Goal: Information Seeking & Learning: Learn about a topic

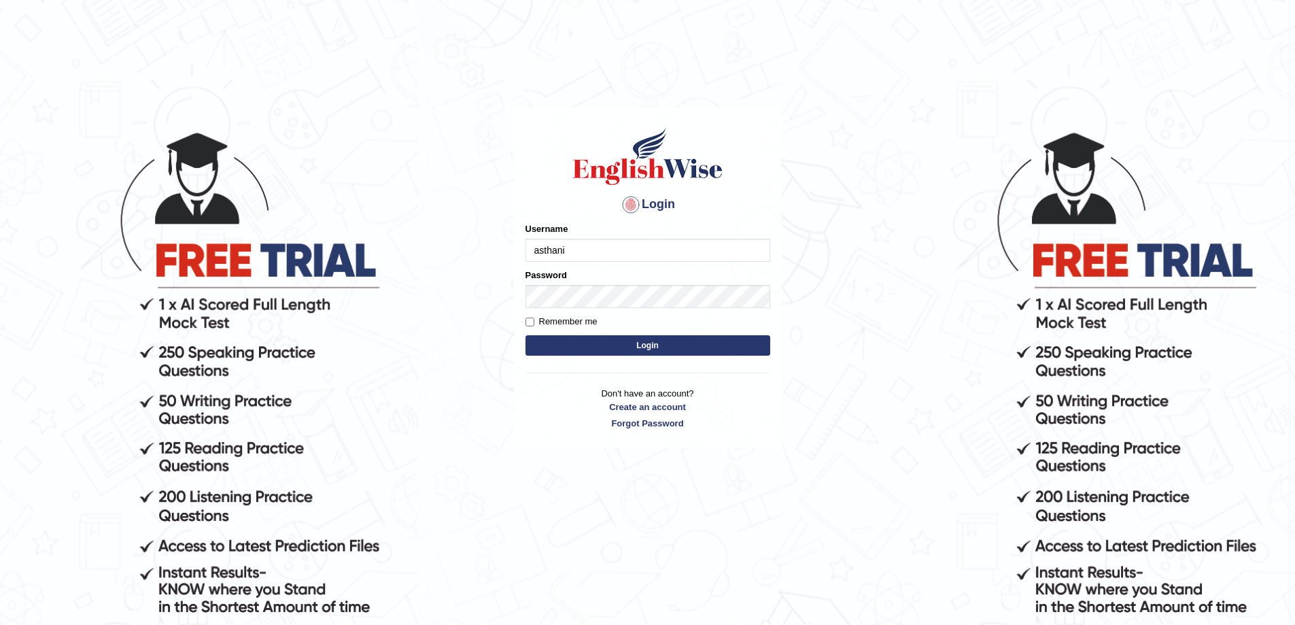
type input "asthani"
click at [525, 335] on button "Login" at bounding box center [647, 345] width 245 height 20
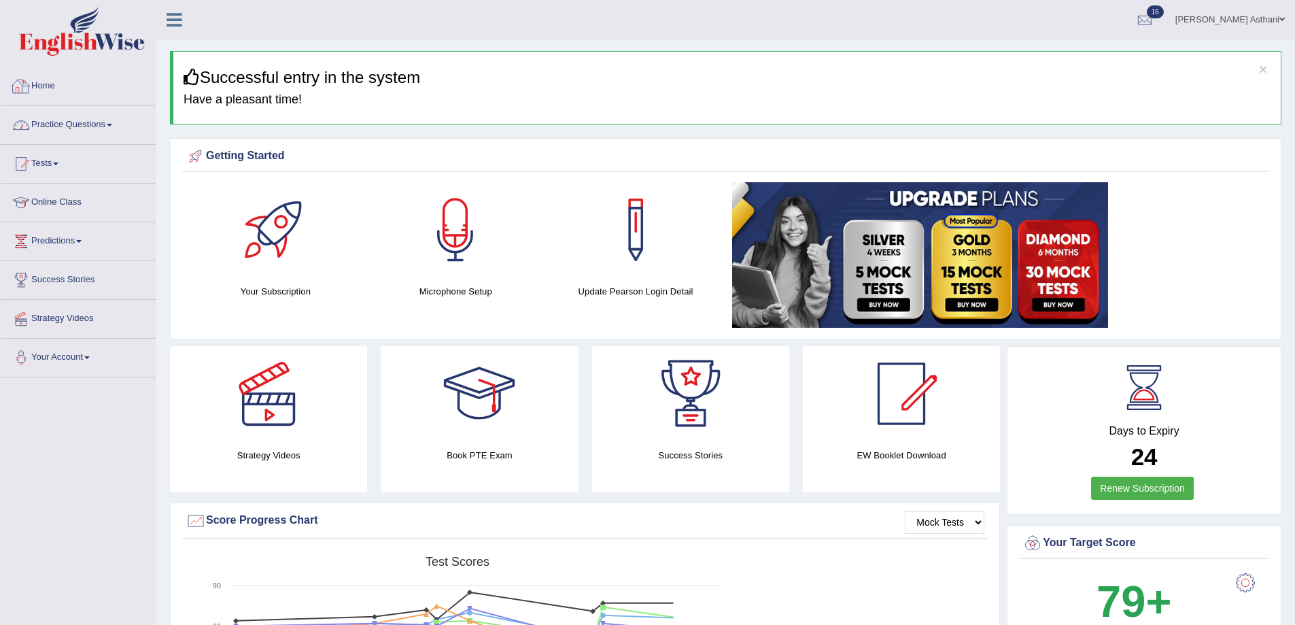
click at [88, 127] on link "Practice Questions" at bounding box center [78, 123] width 155 height 34
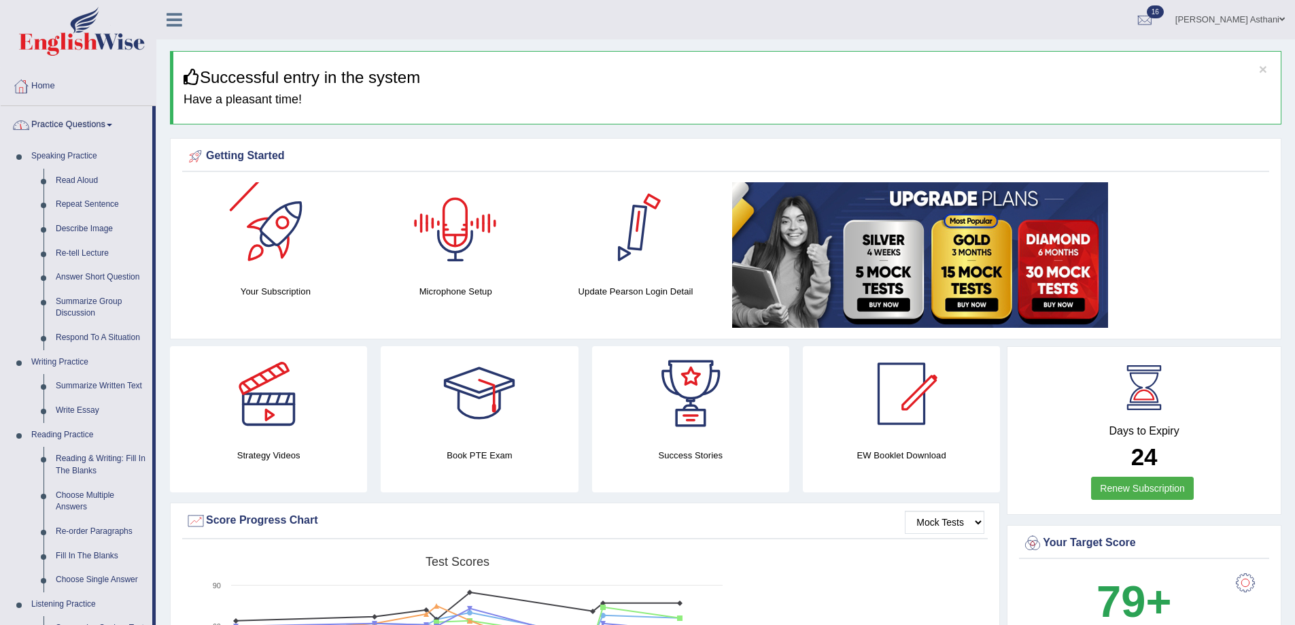
click at [59, 126] on link "Practice Questions" at bounding box center [77, 123] width 152 height 34
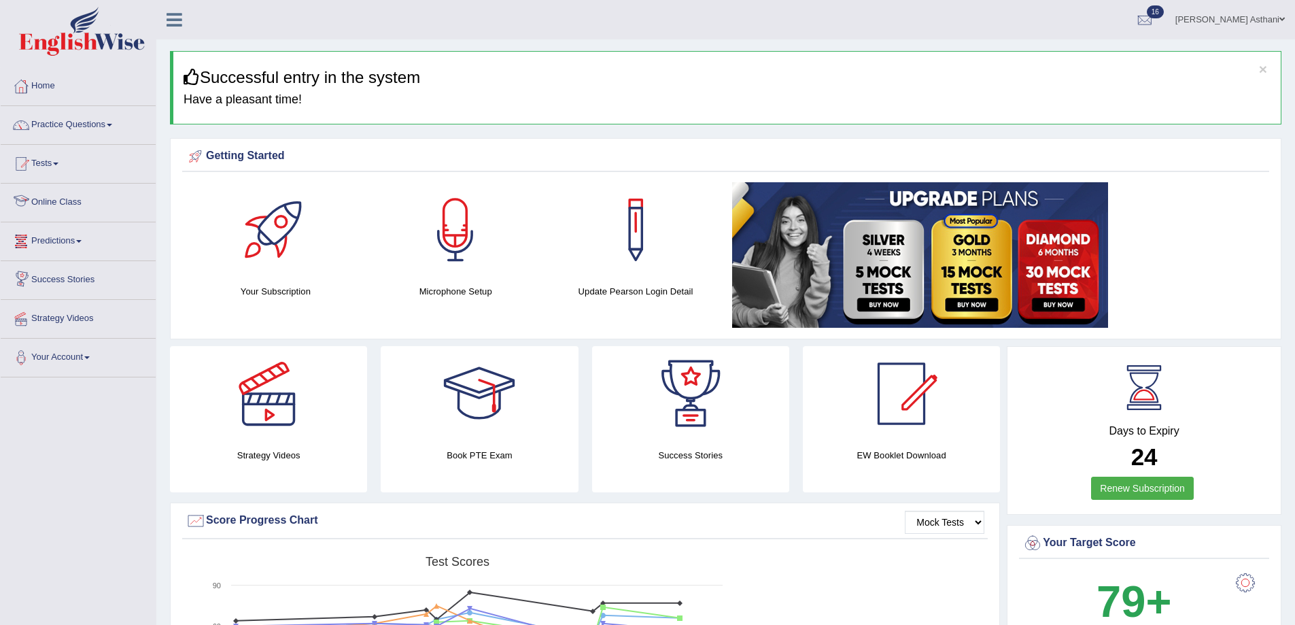
click at [57, 167] on link "Tests" at bounding box center [78, 162] width 155 height 34
click at [64, 162] on link "Tests" at bounding box center [77, 162] width 152 height 34
click at [60, 206] on link "Online Class" at bounding box center [78, 201] width 155 height 34
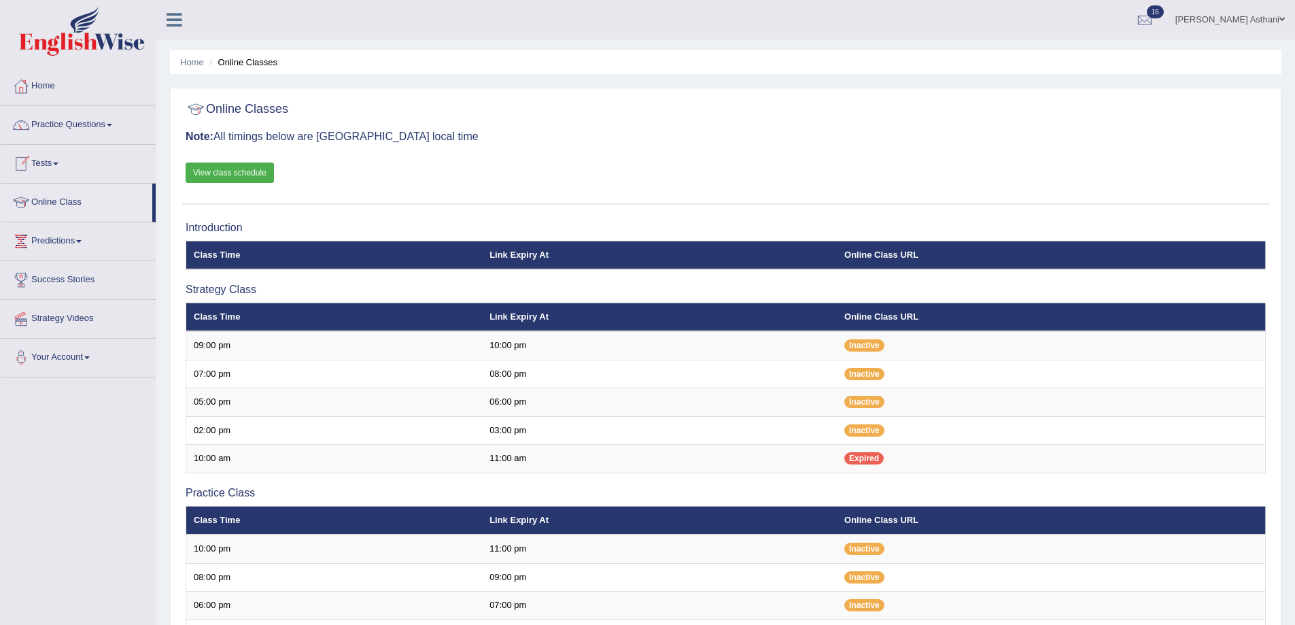
click at [194, 168] on link "View class schedule" at bounding box center [230, 172] width 88 height 20
